Goal: Find specific page/section: Find specific page/section

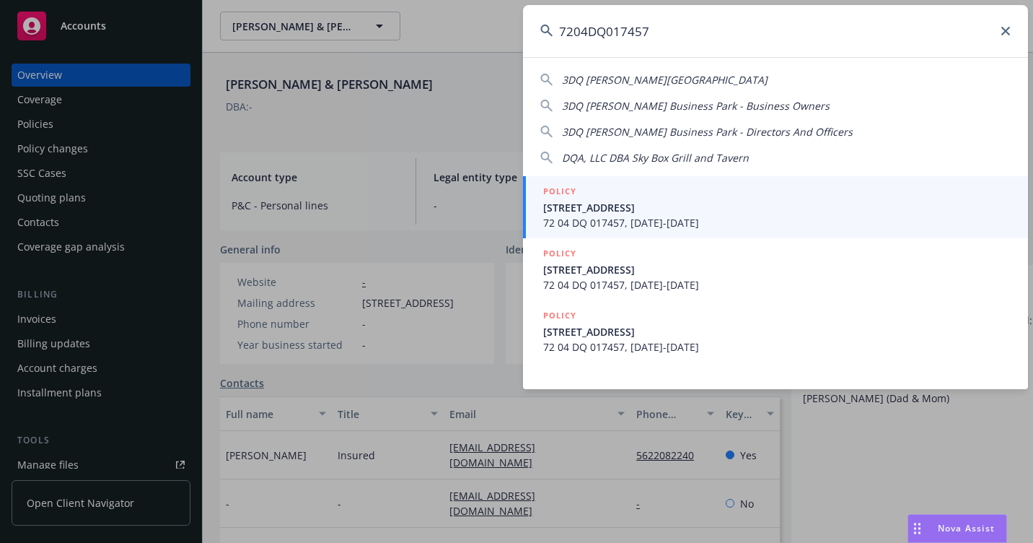
type input "7204DQ017457"
click at [569, 211] on span "[STREET_ADDRESS]" at bounding box center [777, 207] width 468 height 15
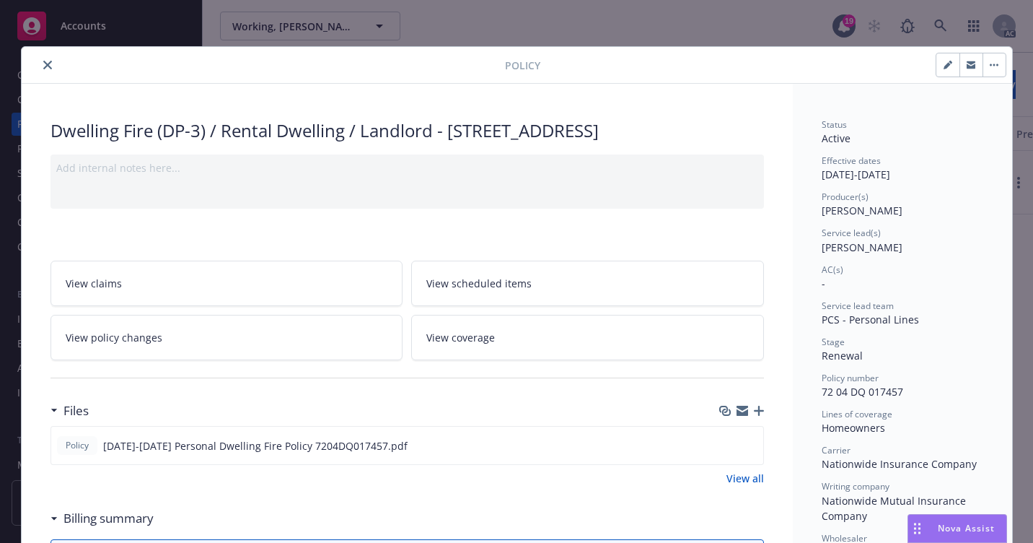
click at [43, 62] on icon "close" at bounding box center [47, 65] width 9 height 9
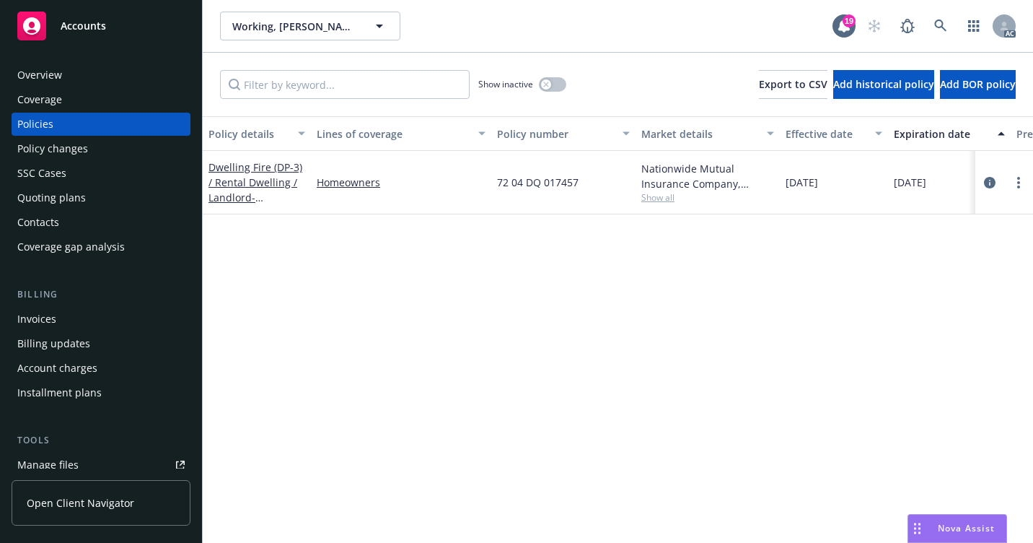
click at [97, 78] on div "Overview" at bounding box center [100, 74] width 167 height 23
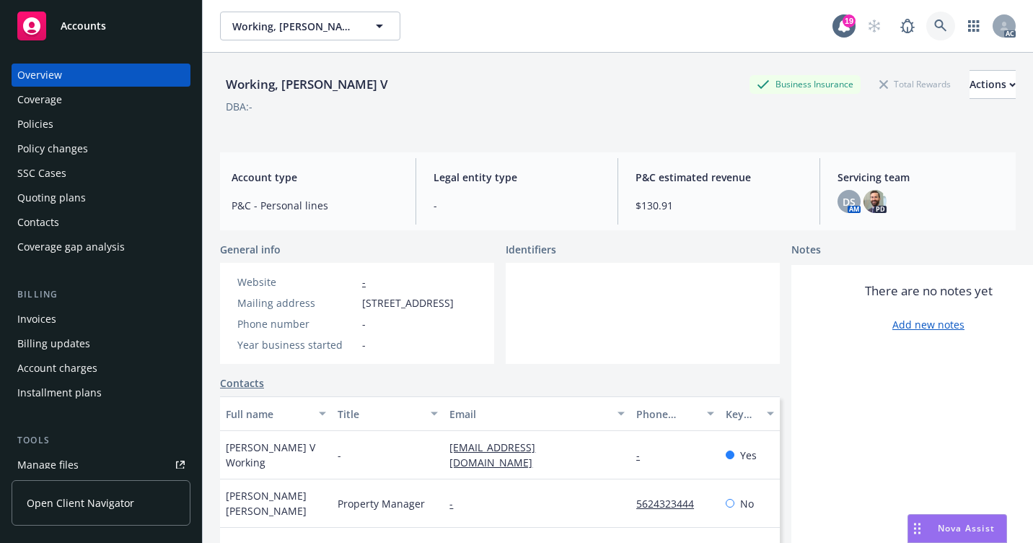
click at [934, 28] on icon at bounding box center [940, 25] width 13 height 13
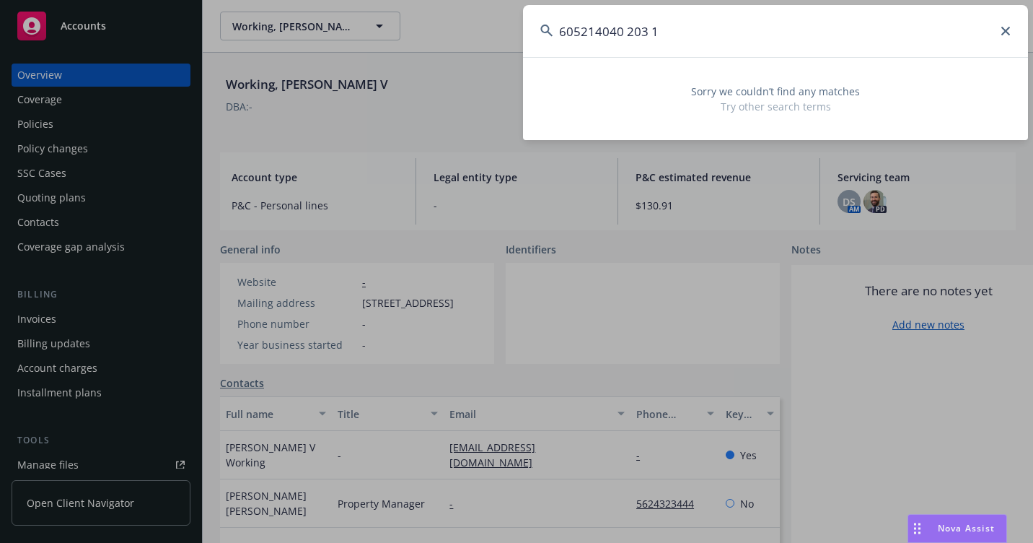
drag, startPoint x: 686, startPoint y: 25, endPoint x: 516, endPoint y: 23, distance: 170.3
click at [513, 26] on div "605214040 203 1 Sorry we couldn’t find any matches Try other search terms" at bounding box center [516, 271] width 1033 height 543
paste input "7204J 009332"
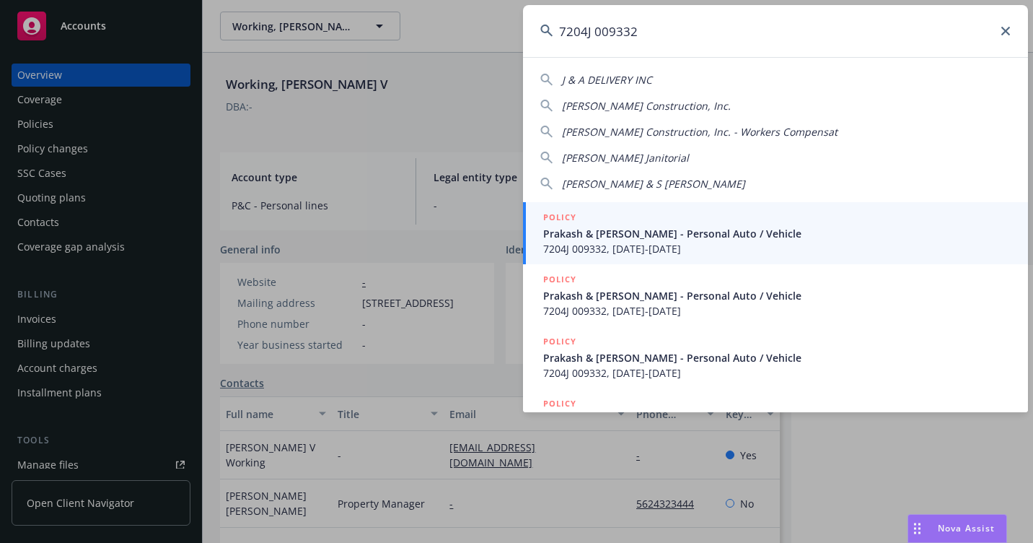
type input "7204J 009332"
click at [578, 242] on span "7204J 009332, [DATE]-[DATE]" at bounding box center [777, 248] width 468 height 15
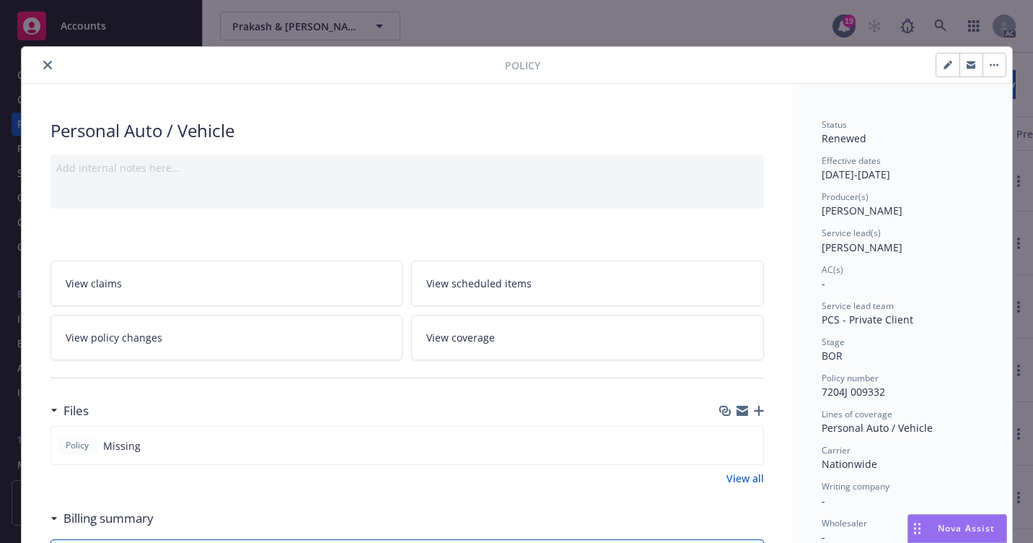
click at [44, 61] on icon "close" at bounding box center [47, 65] width 9 height 9
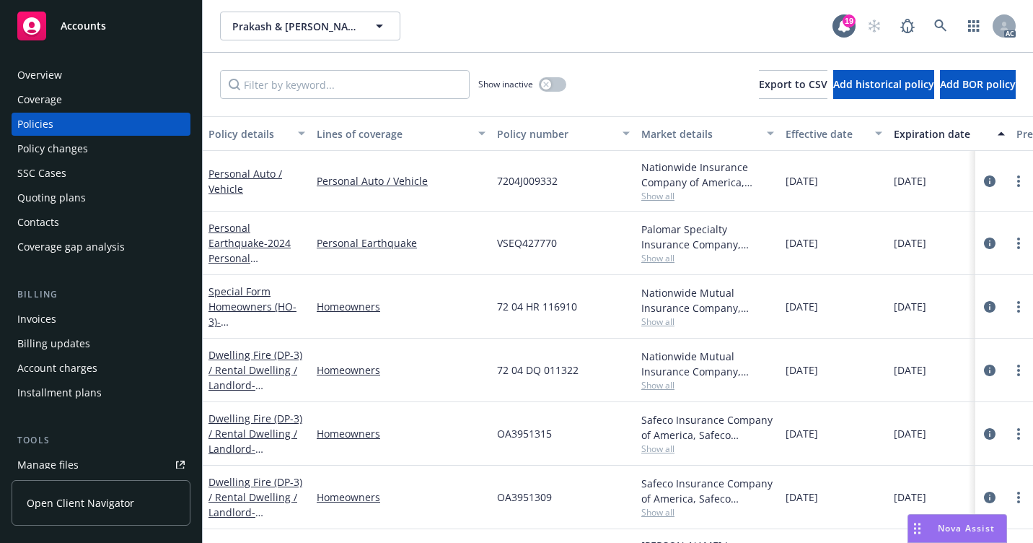
click at [79, 82] on div "Overview" at bounding box center [100, 74] width 167 height 23
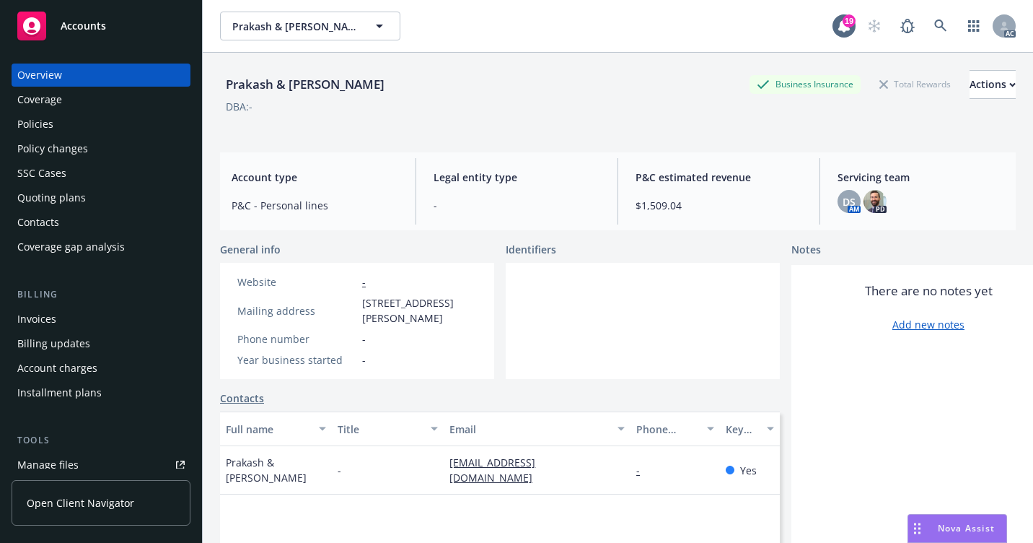
click at [92, 120] on div "Policies" at bounding box center [100, 124] width 167 height 23
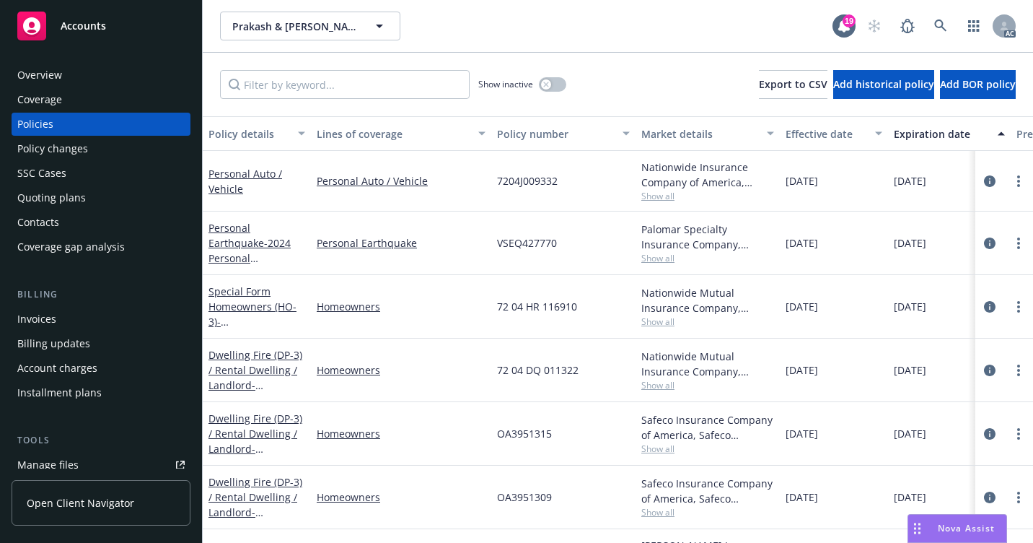
click at [79, 76] on div "Overview" at bounding box center [100, 74] width 167 height 23
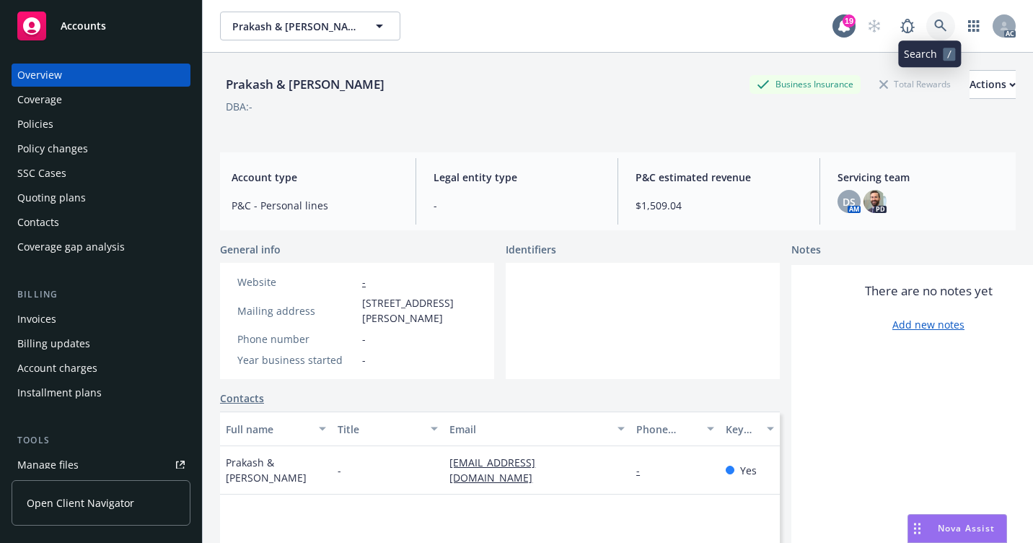
click at [926, 29] on link at bounding box center [940, 26] width 29 height 29
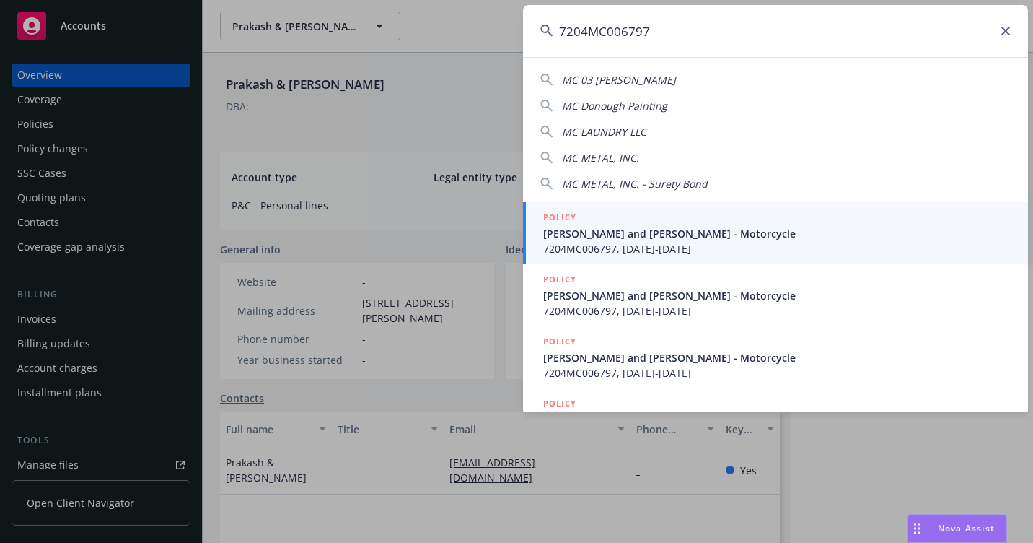
type input "7204MC006797"
click at [588, 242] on span "7204MC006797, [DATE]-[DATE]" at bounding box center [777, 248] width 468 height 15
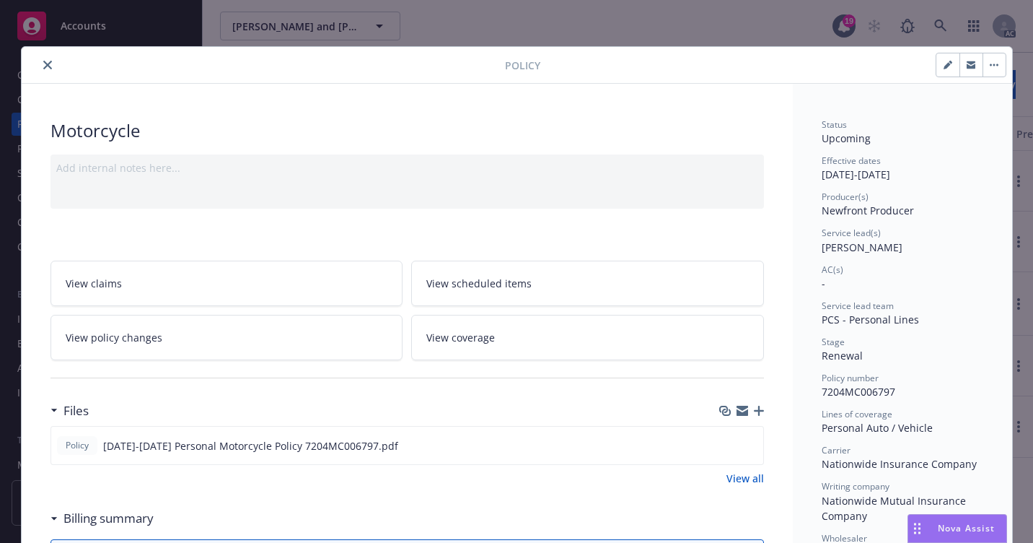
click at [43, 66] on icon "close" at bounding box center [47, 65] width 9 height 9
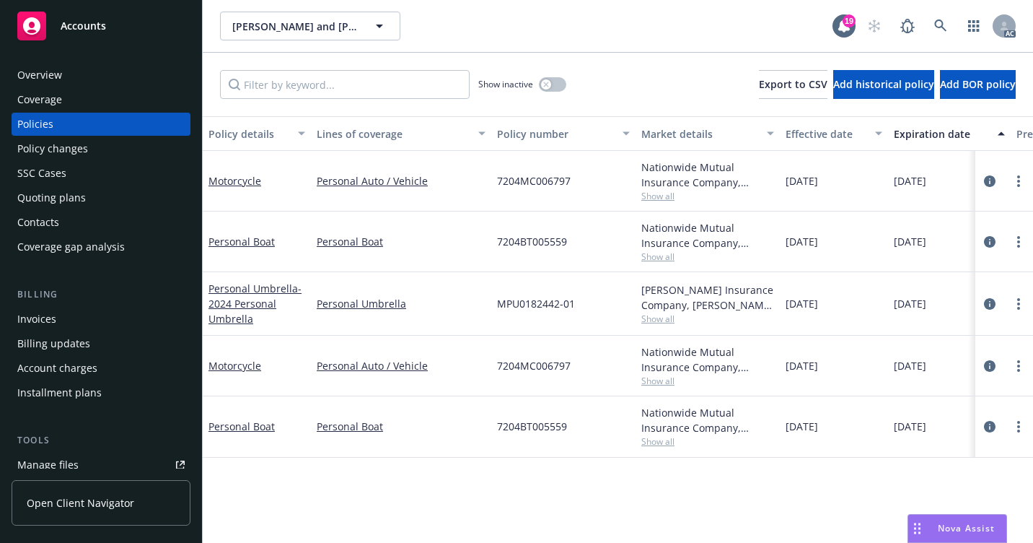
click at [92, 78] on div "Overview" at bounding box center [100, 74] width 167 height 23
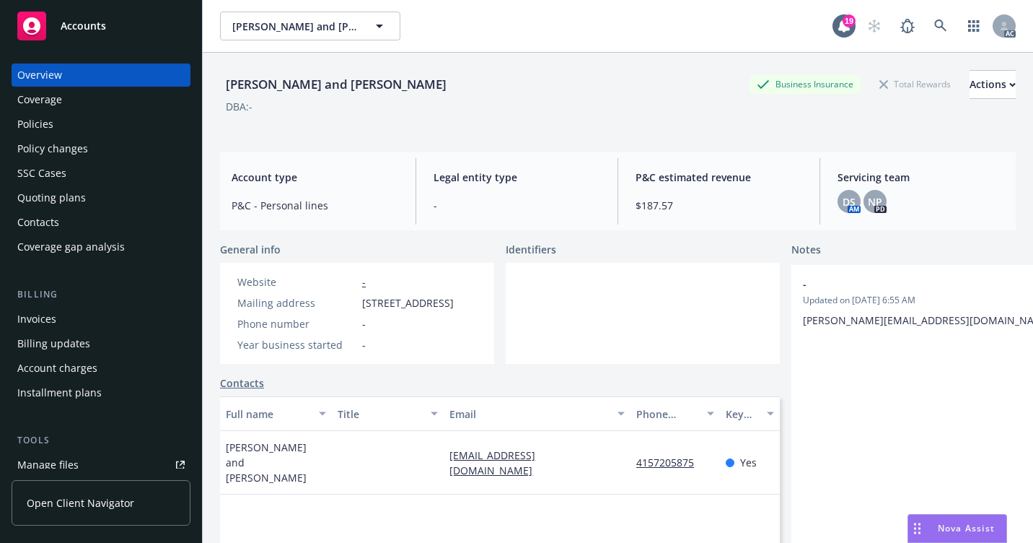
click at [120, 131] on div "Policies" at bounding box center [100, 124] width 167 height 23
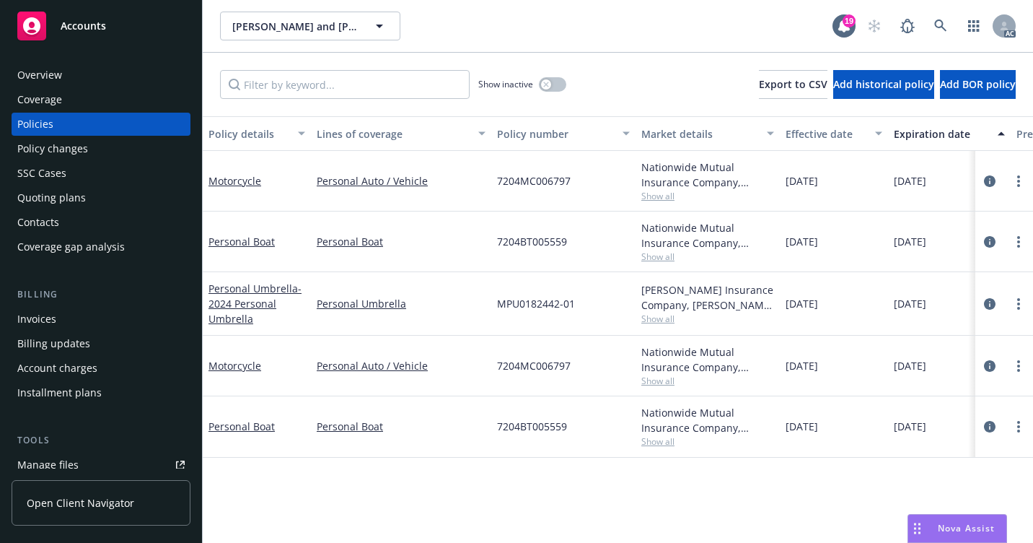
click at [69, 81] on div "Overview" at bounding box center [100, 74] width 167 height 23
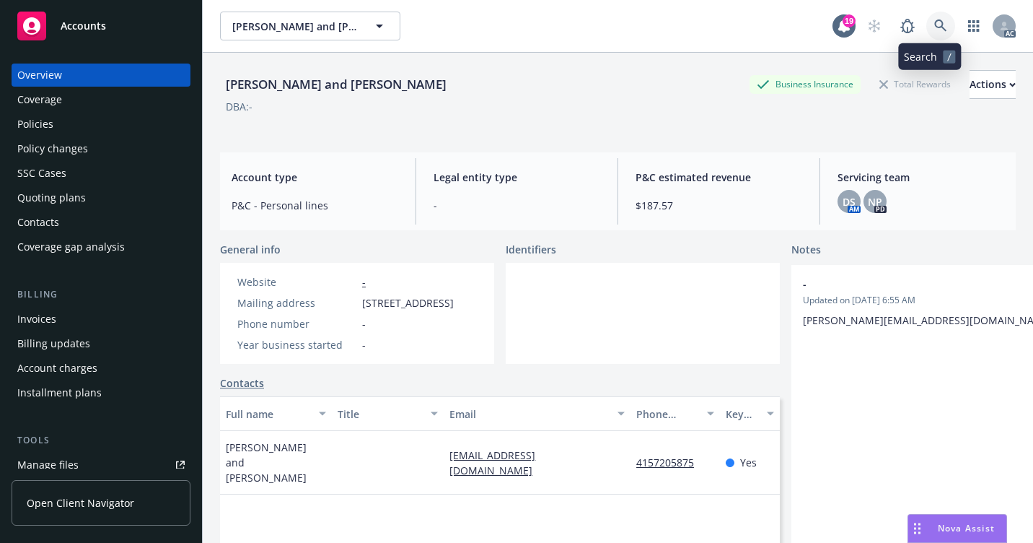
click at [926, 22] on link at bounding box center [940, 26] width 29 height 29
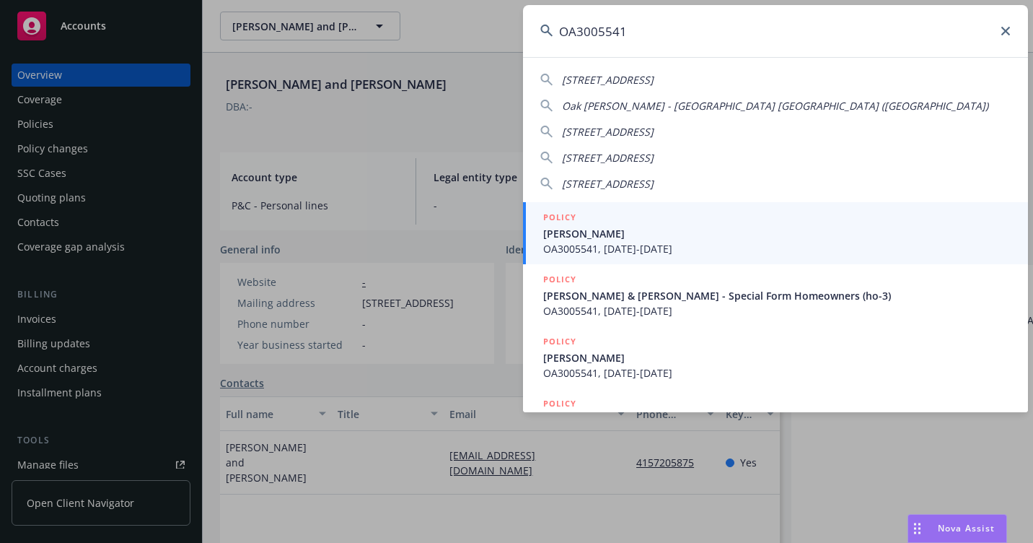
type input "OA3005541"
click at [590, 235] on span "[PERSON_NAME]" at bounding box center [777, 233] width 468 height 15
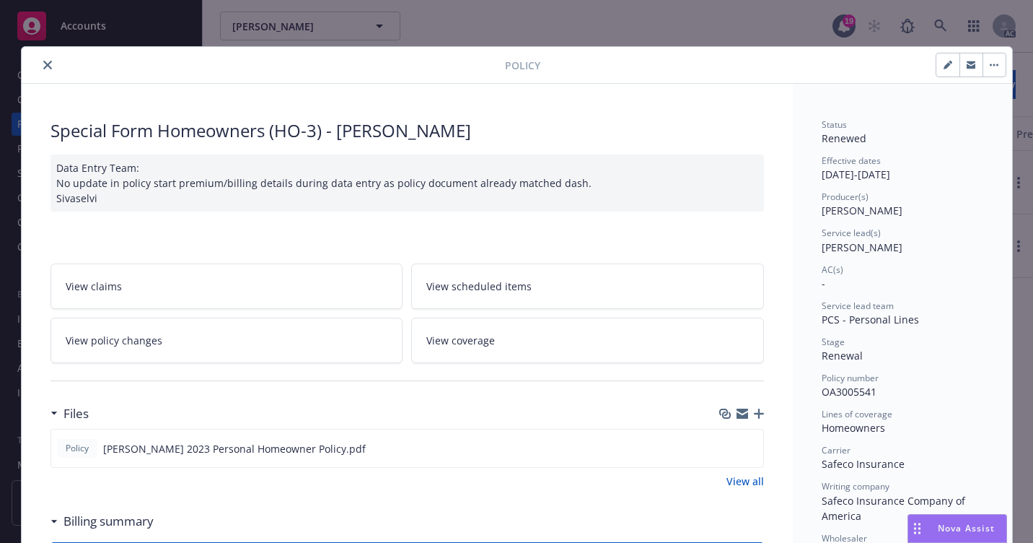
click at [44, 61] on icon "close" at bounding box center [47, 65] width 9 height 9
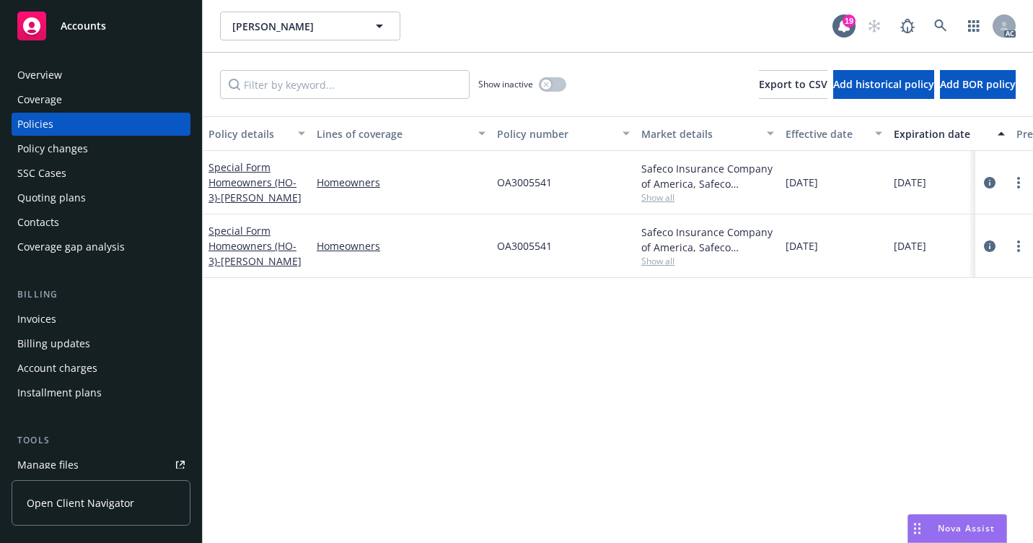
click at [53, 69] on div "Overview" at bounding box center [39, 74] width 45 height 23
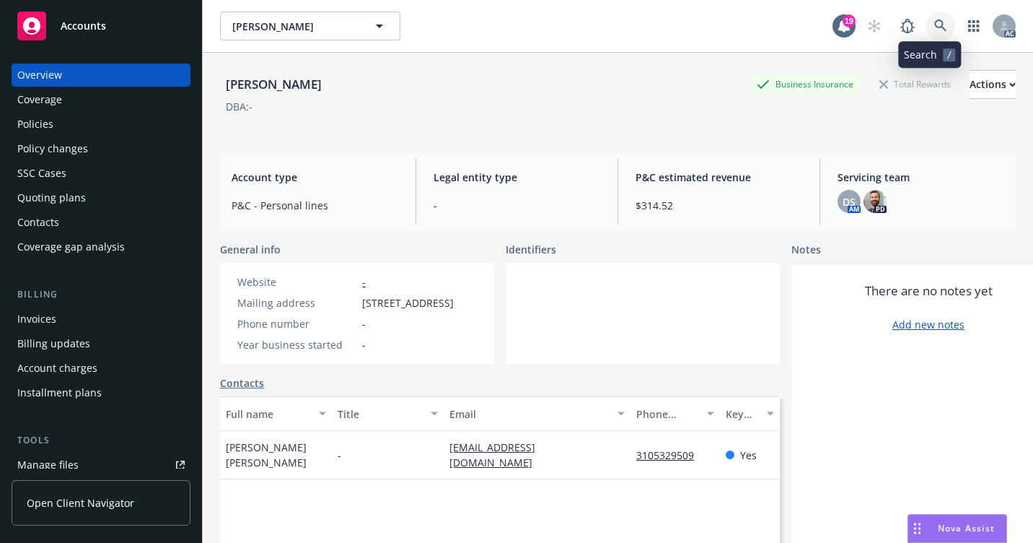
click at [934, 24] on icon at bounding box center [940, 25] width 13 height 13
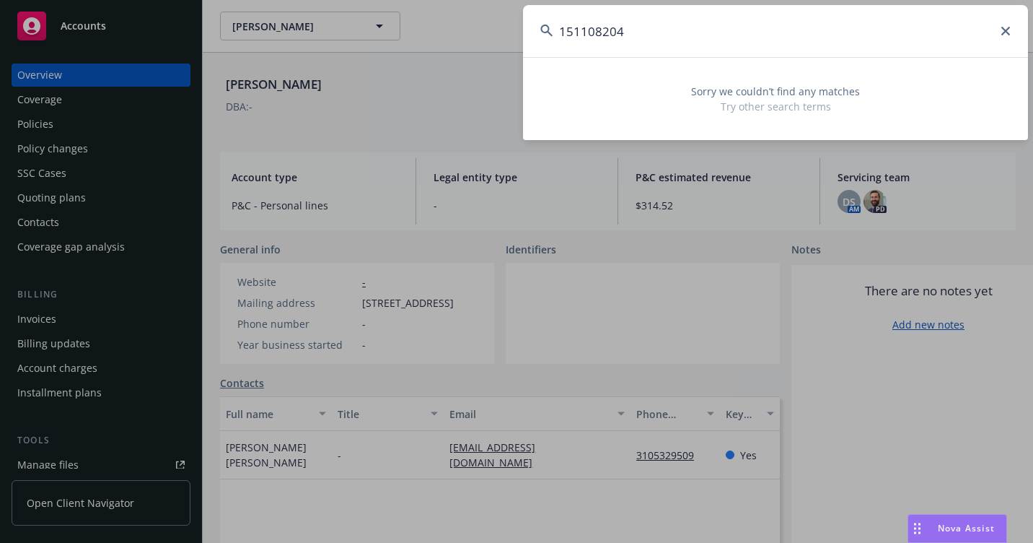
drag, startPoint x: 649, startPoint y: 27, endPoint x: 514, endPoint y: 42, distance: 136.5
click at [514, 42] on div "151108204 Sorry we couldn’t find any matches Try other search terms" at bounding box center [516, 271] width 1033 height 543
paste input "[PERSON_NAME]"
drag, startPoint x: 696, startPoint y: 36, endPoint x: 487, endPoint y: 54, distance: 210.0
click at [487, 54] on div "[PERSON_NAME] Sorry we couldn’t find any matches Try other search terms" at bounding box center [516, 271] width 1033 height 543
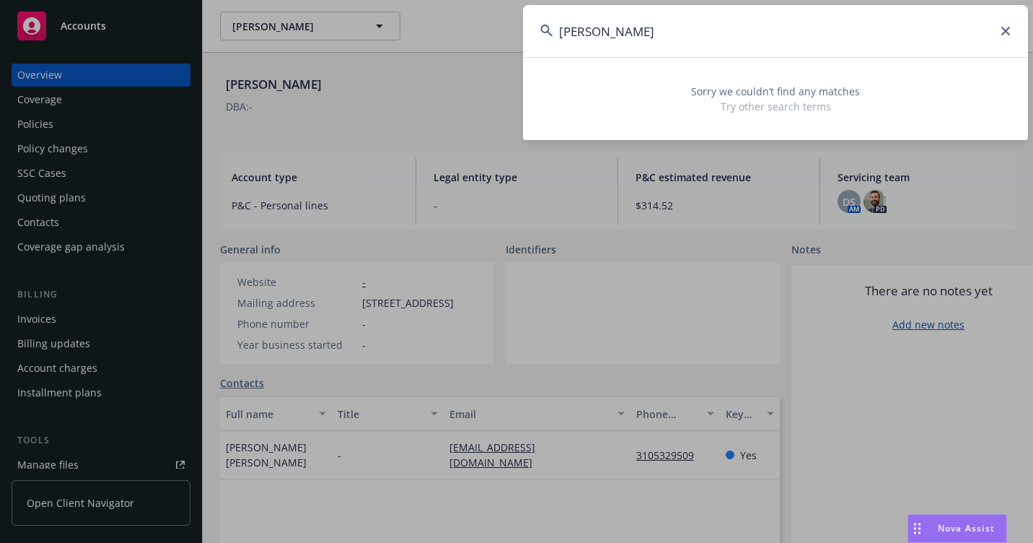
paste input "0A5235953"
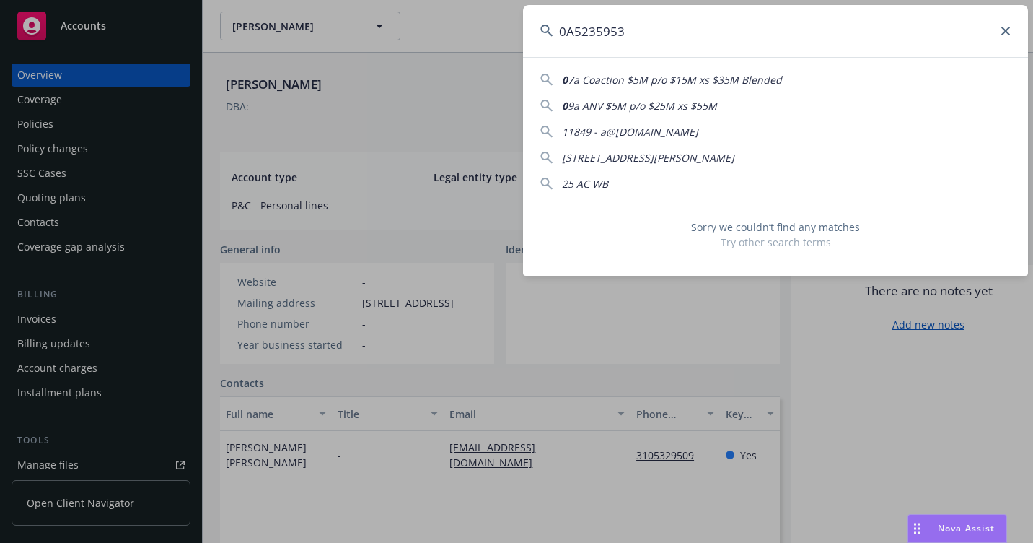
click at [567, 30] on input "0A5235953" at bounding box center [775, 31] width 505 height 52
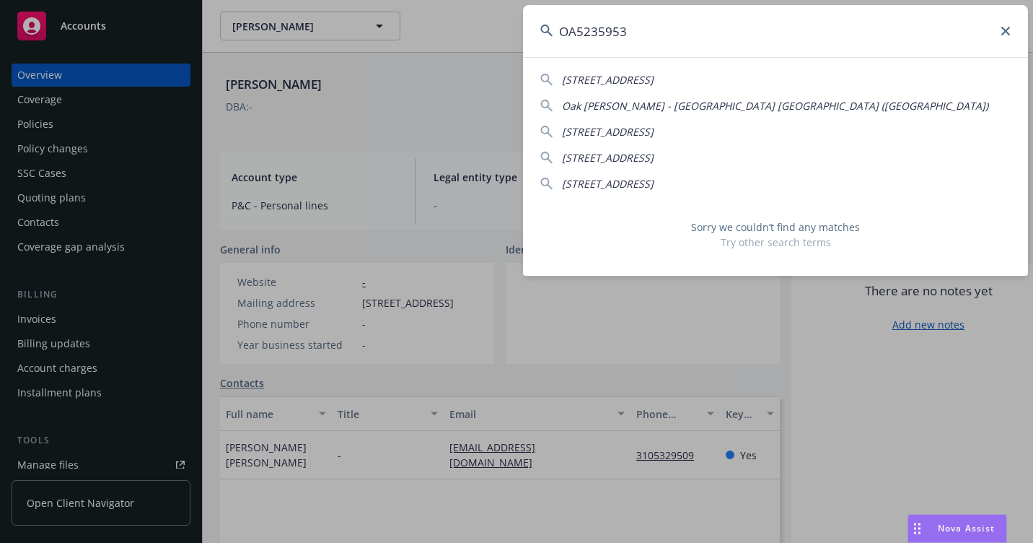
drag, startPoint x: 648, startPoint y: 32, endPoint x: 513, endPoint y: 51, distance: 136.1
click at [513, 51] on div "OA5235953 [STREET_ADDRESS]-2623 [GEOGRAPHIC_DATA][PERSON_NAME] ([GEOGRAPHIC_DAT…" at bounding box center [516, 271] width 1033 height 543
type input "OA5235953"
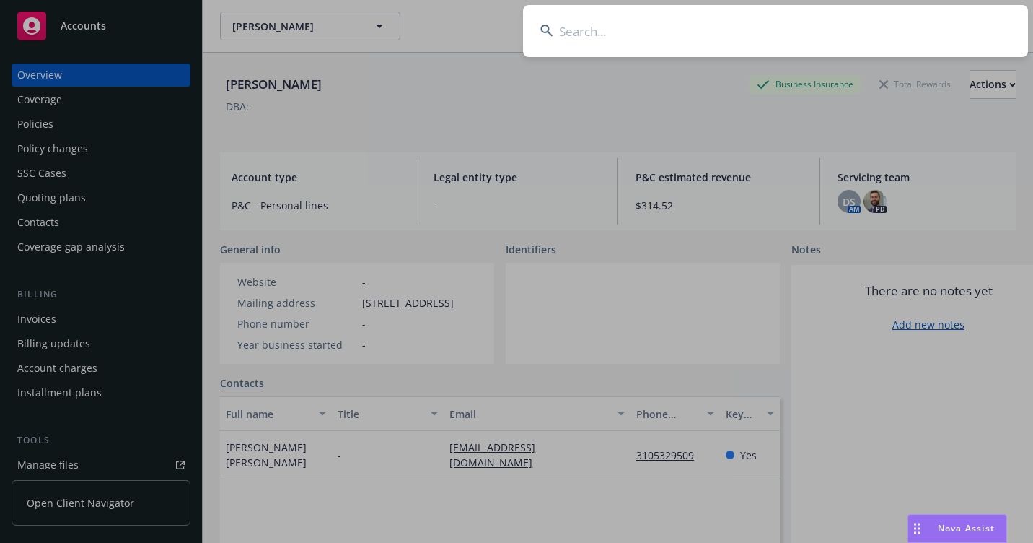
paste input "*7204J 009468"
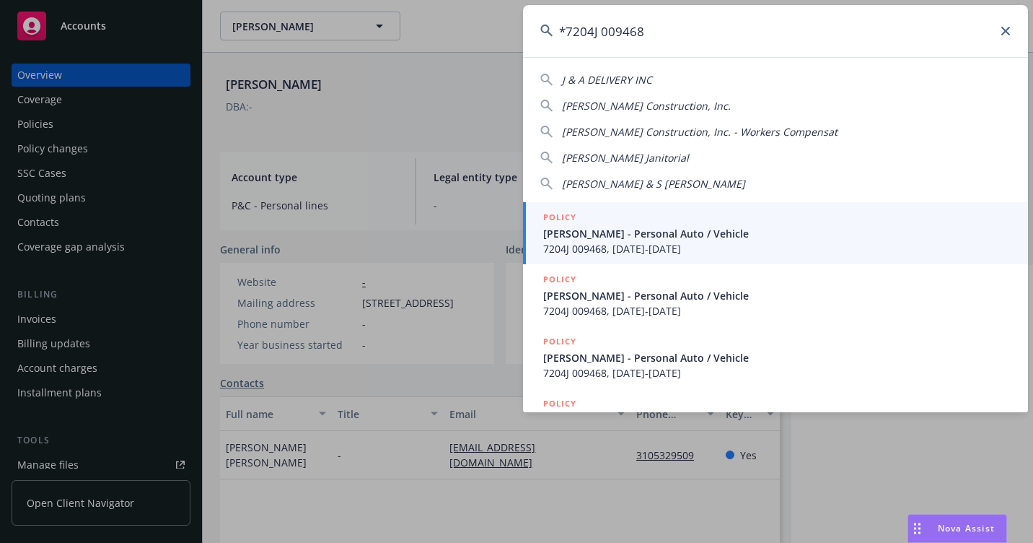
drag, startPoint x: 564, startPoint y: 29, endPoint x: 570, endPoint y: 58, distance: 30.1
click at [564, 30] on input "*7204J 009468" at bounding box center [775, 31] width 505 height 52
type input "7204J 009468"
click at [572, 248] on span "7204J 009468, [DATE]-[DATE]" at bounding box center [777, 248] width 468 height 15
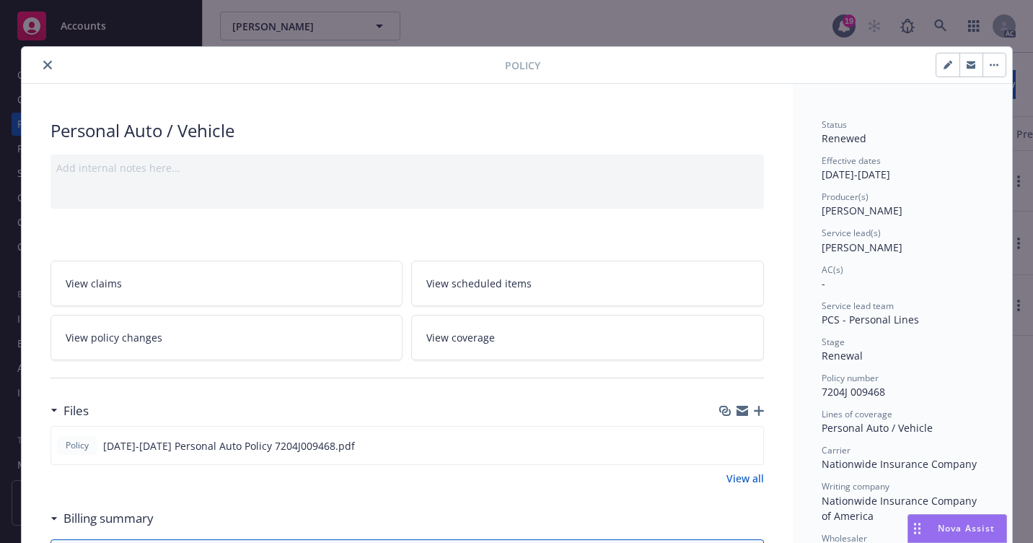
click at [43, 72] on button "close" at bounding box center [47, 64] width 17 height 17
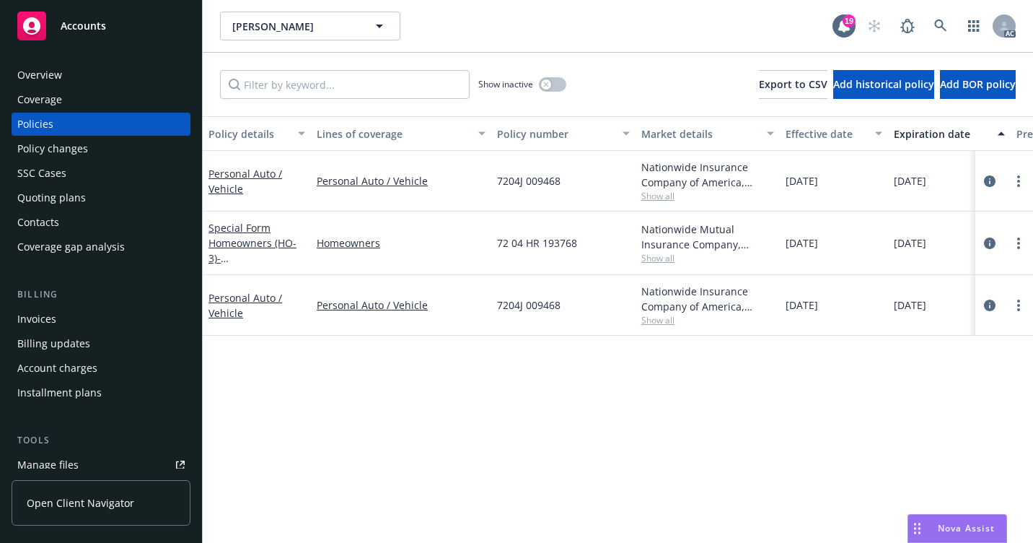
click at [462, 200] on div "Personal Auto / Vehicle" at bounding box center [401, 181] width 180 height 61
click at [35, 74] on div "Overview" at bounding box center [39, 74] width 45 height 23
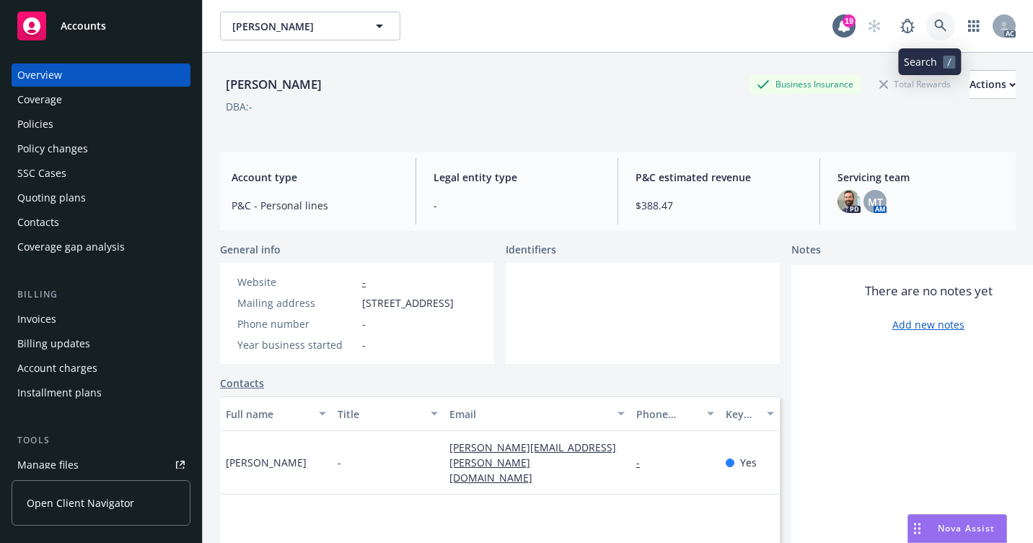
click at [934, 25] on icon at bounding box center [940, 25] width 12 height 12
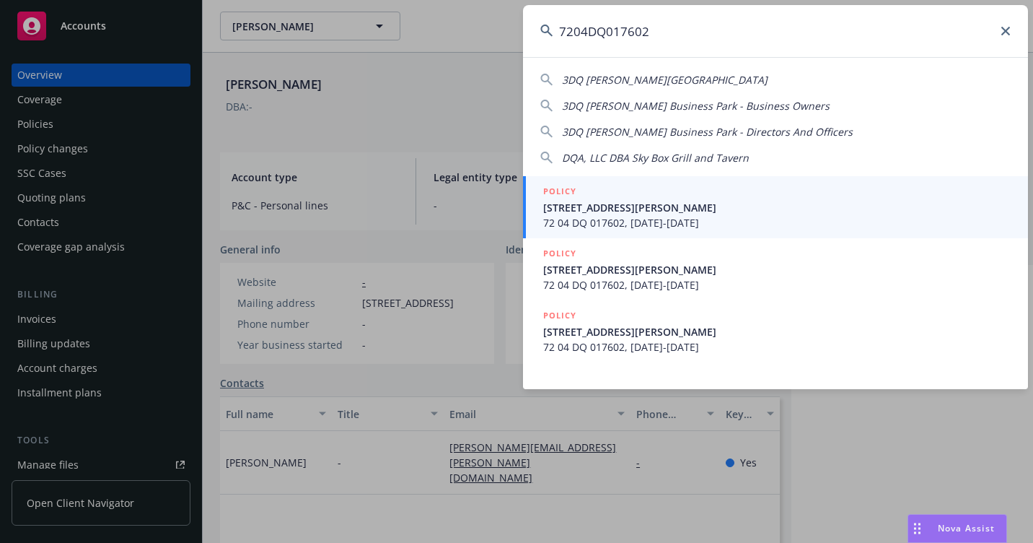
type input "7204DQ017602"
click at [608, 219] on span "72 04 DQ 017602, [DATE]-[DATE]" at bounding box center [777, 222] width 468 height 15
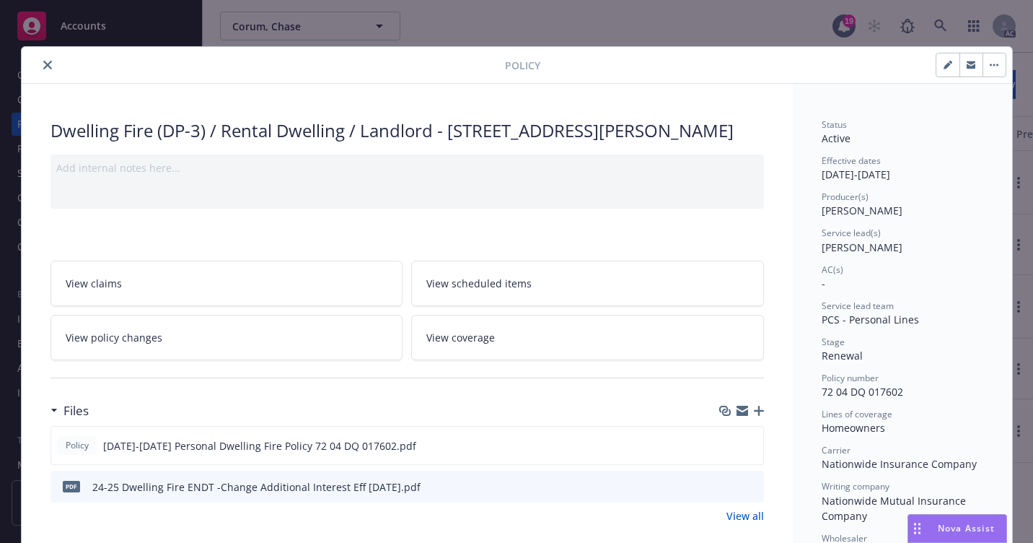
click at [43, 63] on icon "close" at bounding box center [47, 65] width 9 height 9
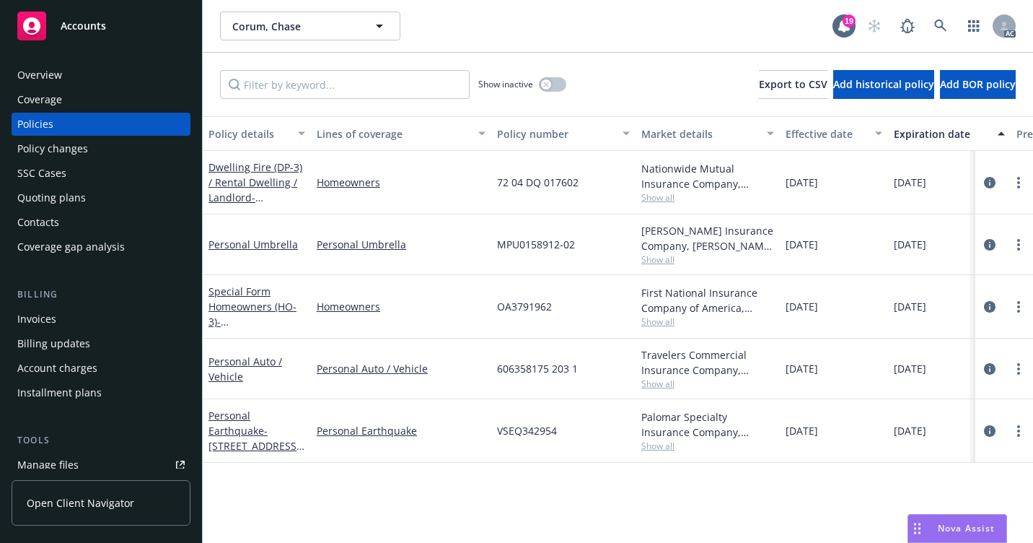
click at [48, 77] on div "Overview" at bounding box center [39, 74] width 45 height 23
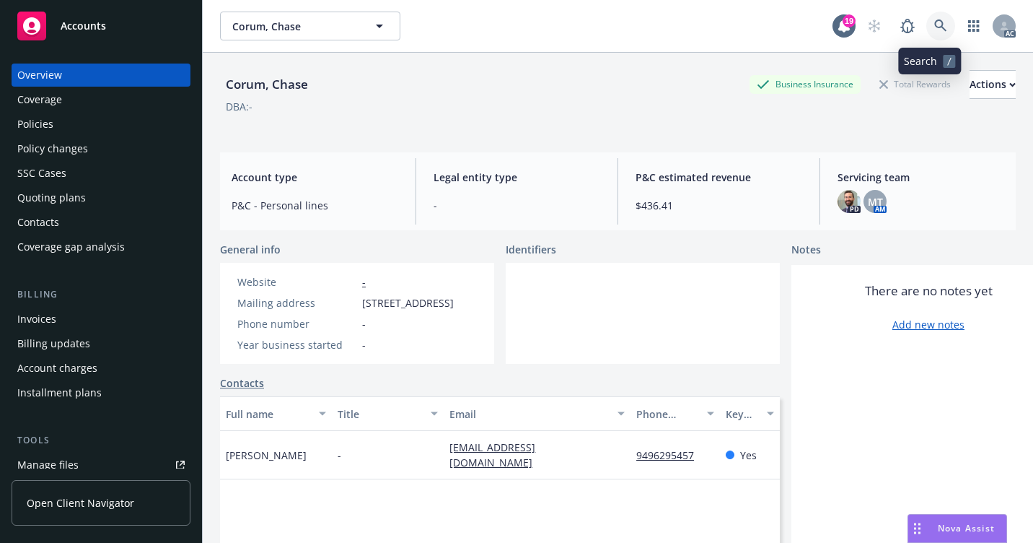
click at [934, 22] on icon at bounding box center [940, 25] width 12 height 12
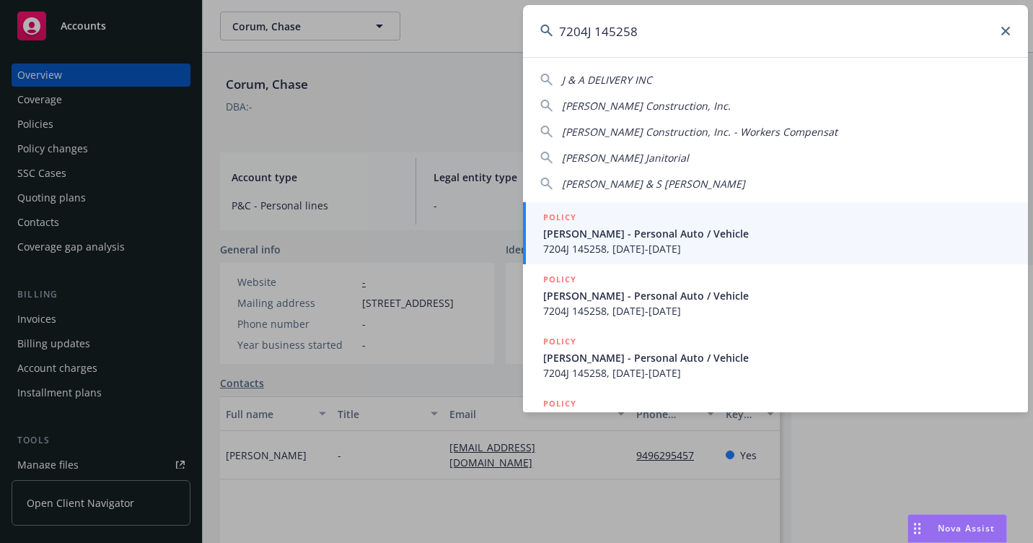
type input "7204J 145258"
click at [595, 235] on span "[PERSON_NAME] - Personal Auto / Vehicle" at bounding box center [777, 233] width 468 height 15
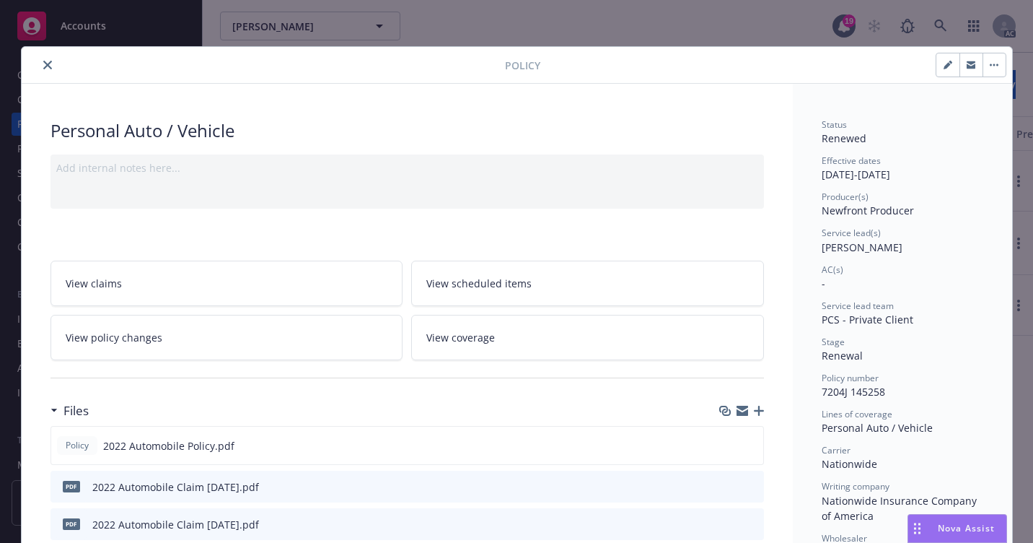
click at [41, 69] on button "close" at bounding box center [47, 64] width 17 height 17
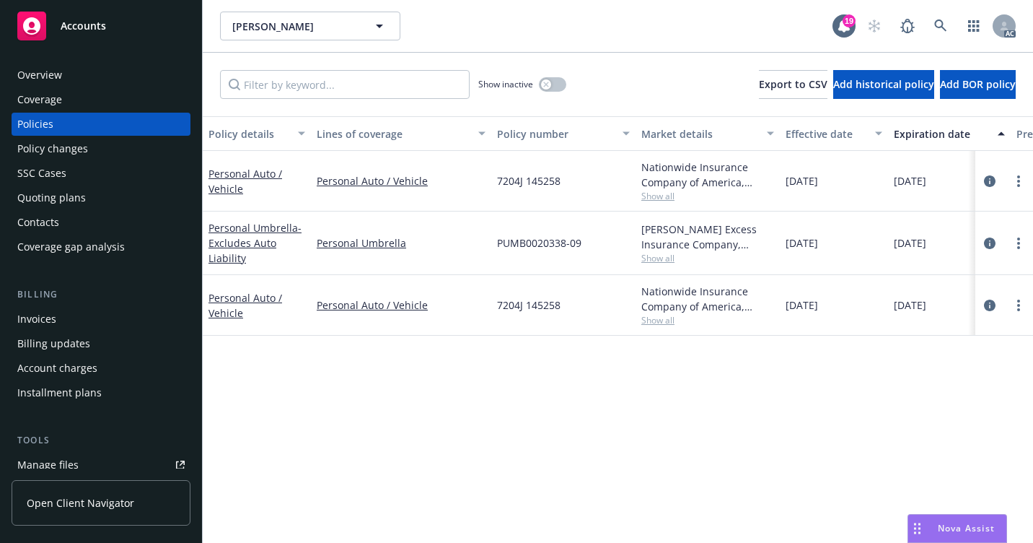
click at [65, 152] on div "Policy changes" at bounding box center [52, 148] width 71 height 23
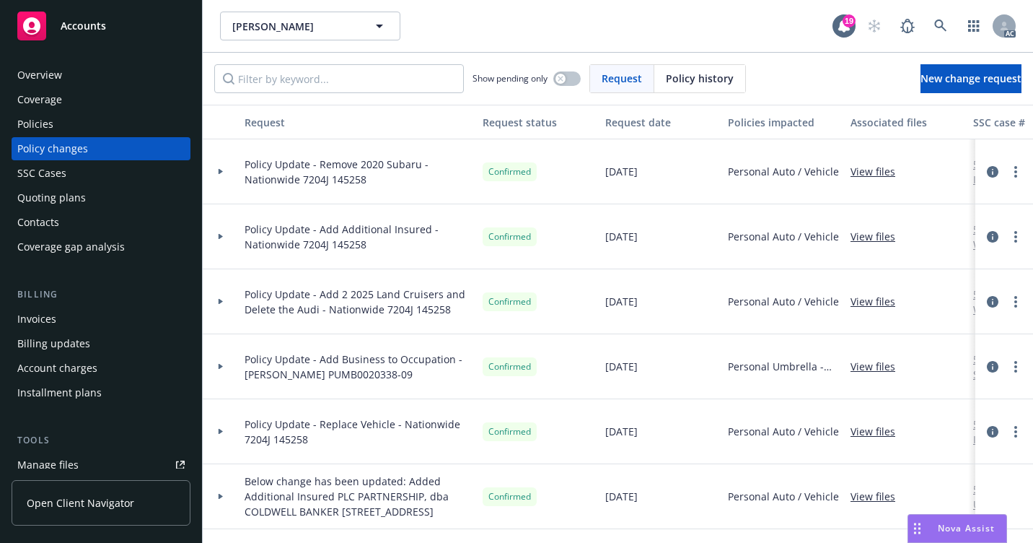
click at [130, 73] on div "Overview" at bounding box center [100, 74] width 167 height 23
